Goal: Task Accomplishment & Management: Use online tool/utility

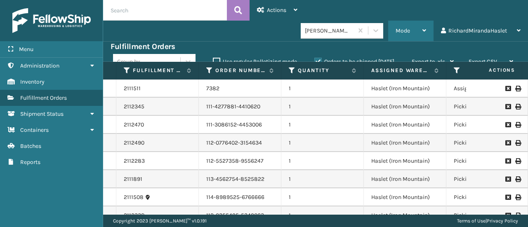
click at [422, 27] on div "Mode" at bounding box center [411, 31] width 31 height 21
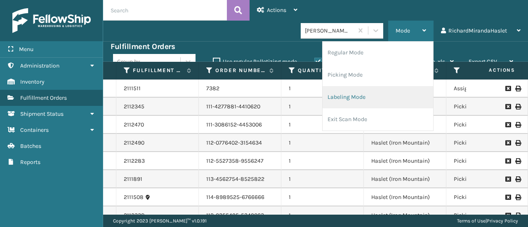
click at [362, 92] on li "Labeling Mode" at bounding box center [378, 97] width 111 height 22
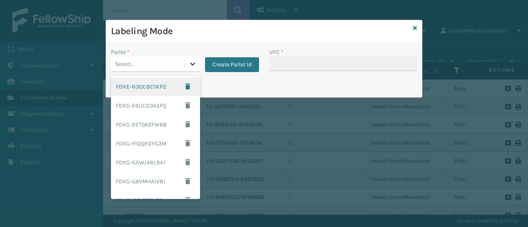
click at [193, 65] on icon at bounding box center [192, 64] width 5 height 3
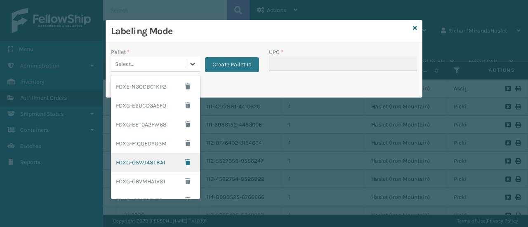
click at [146, 158] on div "FDXG-G5WJ48LBA1" at bounding box center [155, 162] width 89 height 19
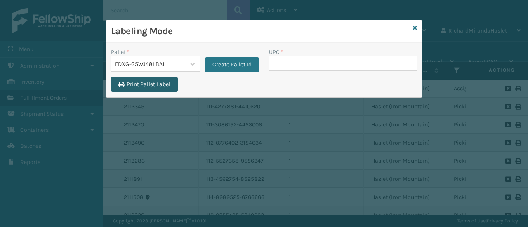
click at [160, 82] on button "Print Pallet Label" at bounding box center [144, 84] width 67 height 15
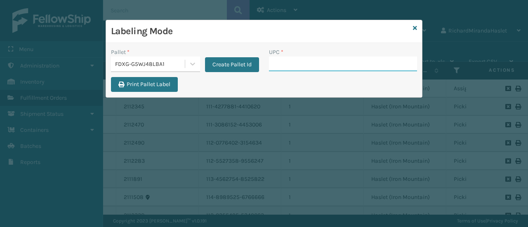
click at [290, 60] on input "UPC *" at bounding box center [343, 64] width 148 height 15
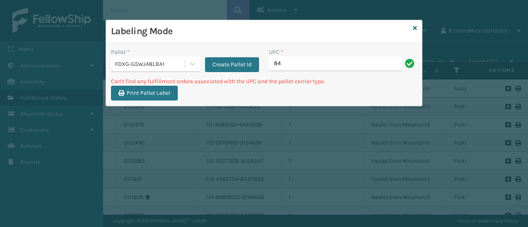
type input "8"
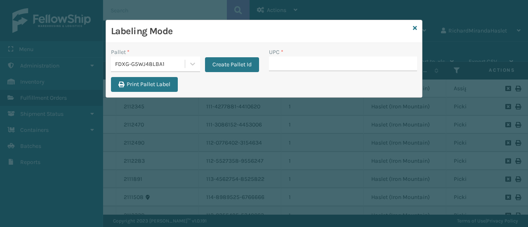
click at [418, 25] on div "Labeling Mode" at bounding box center [264, 31] width 316 height 23
click at [415, 28] on icon at bounding box center [415, 28] width 4 height 6
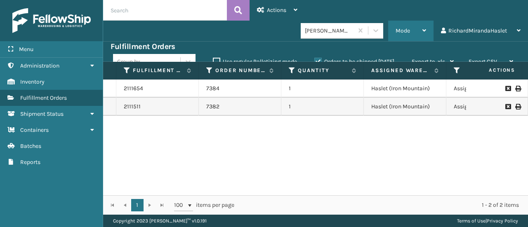
click at [425, 32] on icon at bounding box center [425, 31] width 4 height 6
click at [389, 138] on div "2111654 7384 1 Haslet (Iron Mountain) Assigned 884868099752 FedEx Home Delivery…" at bounding box center [315, 138] width 425 height 116
click at [424, 31] on icon at bounding box center [425, 31] width 4 height 6
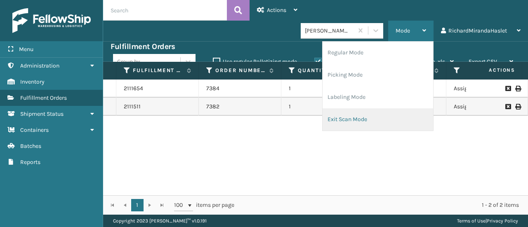
click at [371, 115] on li "Exit Scan Mode" at bounding box center [378, 120] width 111 height 22
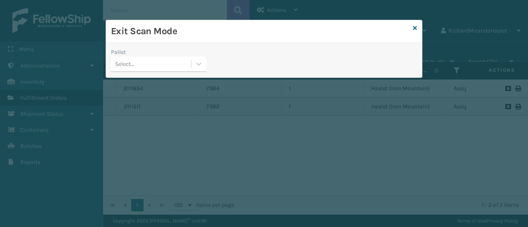
click at [177, 66] on div "Select..." at bounding box center [151, 64] width 80 height 14
drag, startPoint x: 137, startPoint y: 106, endPoint x: 132, endPoint y: 65, distance: 41.2
click at [132, 65] on div "Select..." at bounding box center [124, 64] width 19 height 9
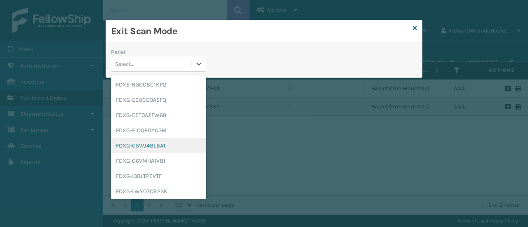
click at [168, 146] on div "FDXG-G5WJ48LBA1" at bounding box center [158, 145] width 95 height 15
